Goal: Task Accomplishment & Management: Use online tool/utility

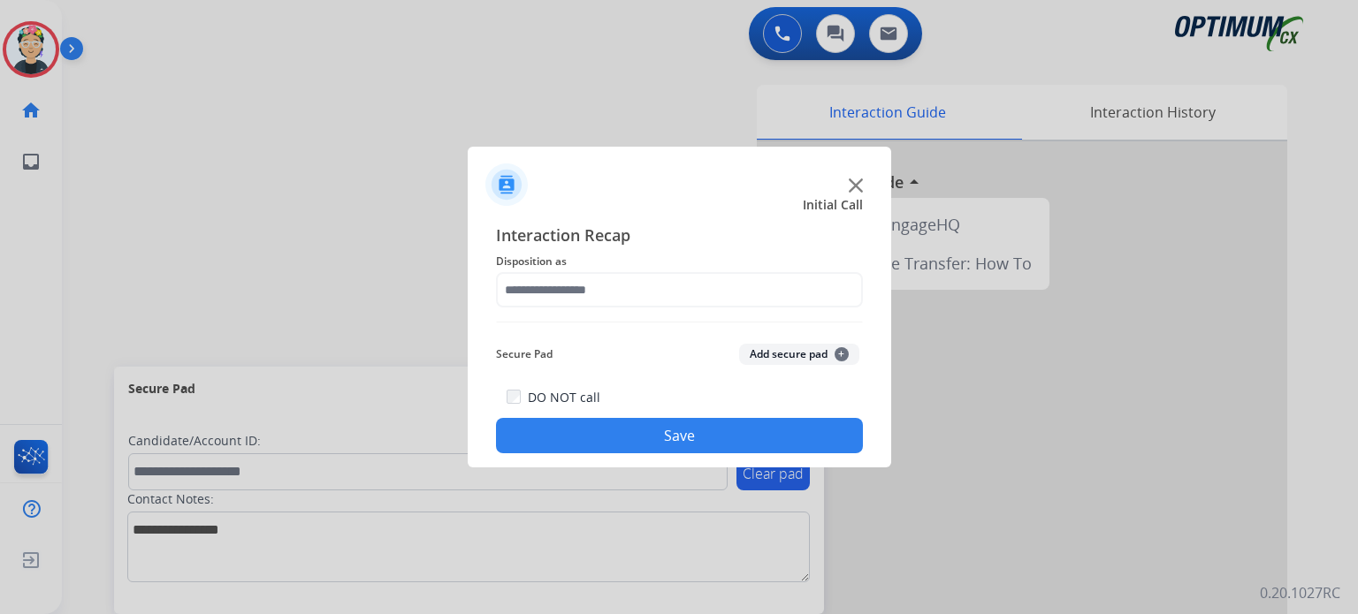
click at [855, 183] on img at bounding box center [856, 186] width 14 height 14
click at [855, 183] on div at bounding box center [1022, 470] width 530 height 659
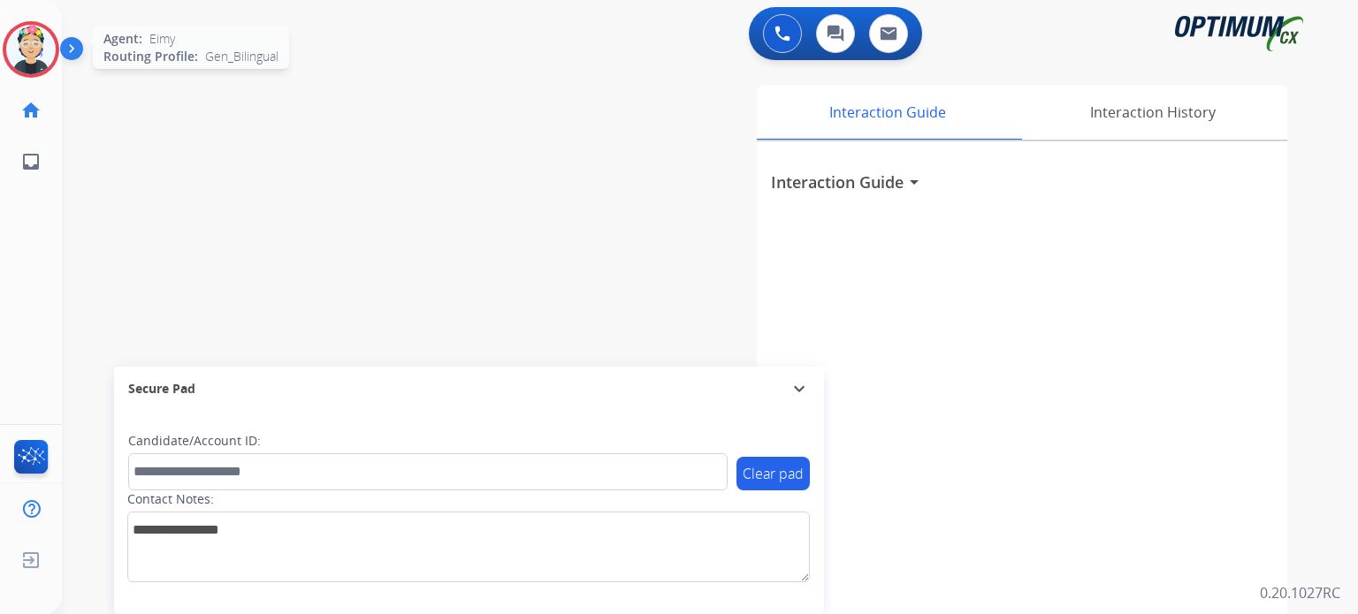
click at [31, 45] on img at bounding box center [31, 50] width 50 height 50
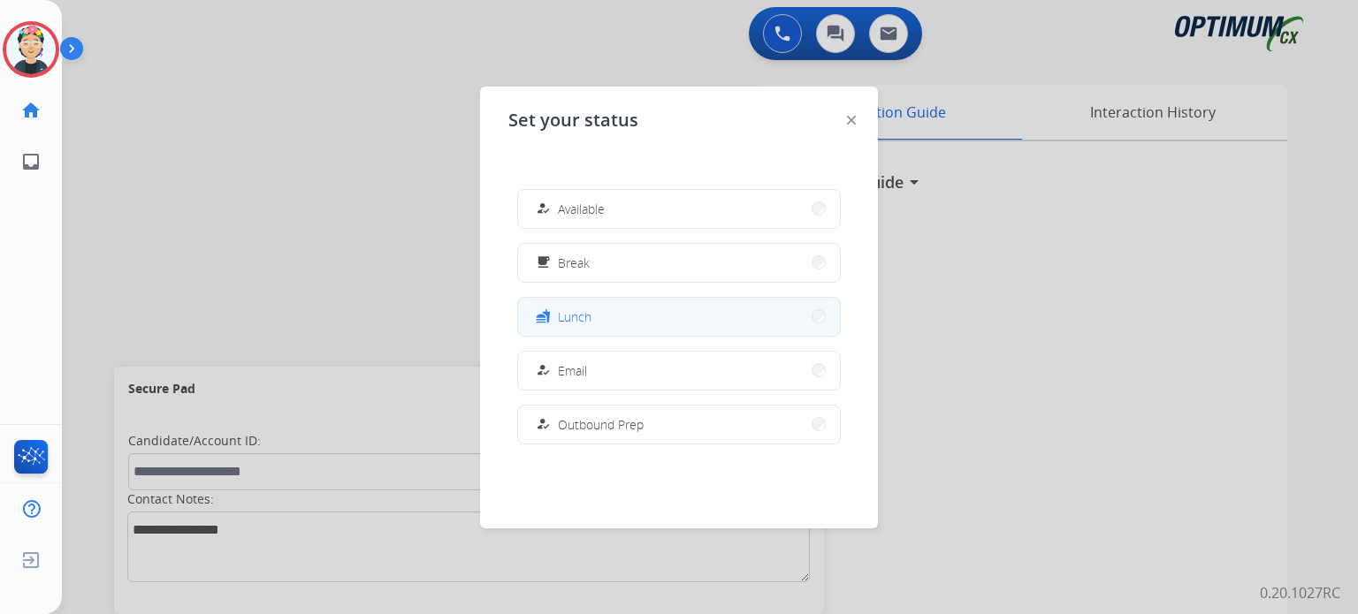
click at [621, 313] on button "fastfood Lunch" at bounding box center [679, 317] width 322 height 38
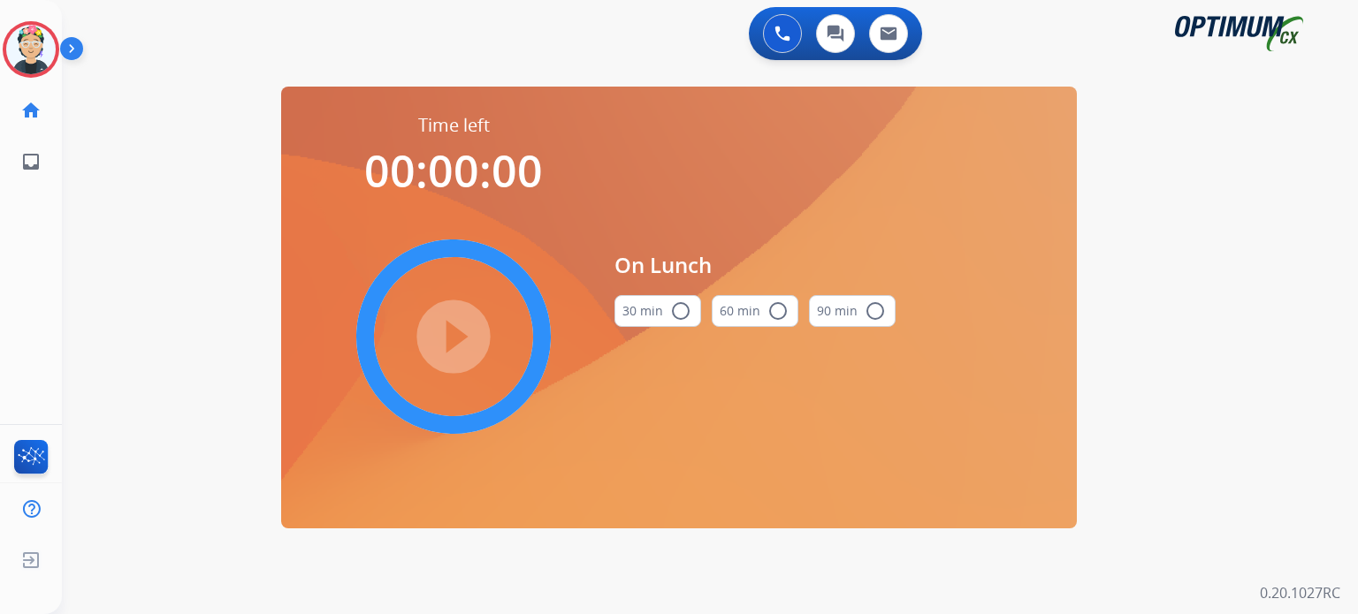
click at [665, 311] on button "30 min radio_button_unchecked" at bounding box center [657, 311] width 87 height 32
click at [499, 322] on div "play_circle_filled" at bounding box center [453, 336] width 265 height 265
click at [464, 326] on mat-icon "play_circle_filled" at bounding box center [453, 336] width 21 height 21
